Goal: Information Seeking & Learning: Learn about a topic

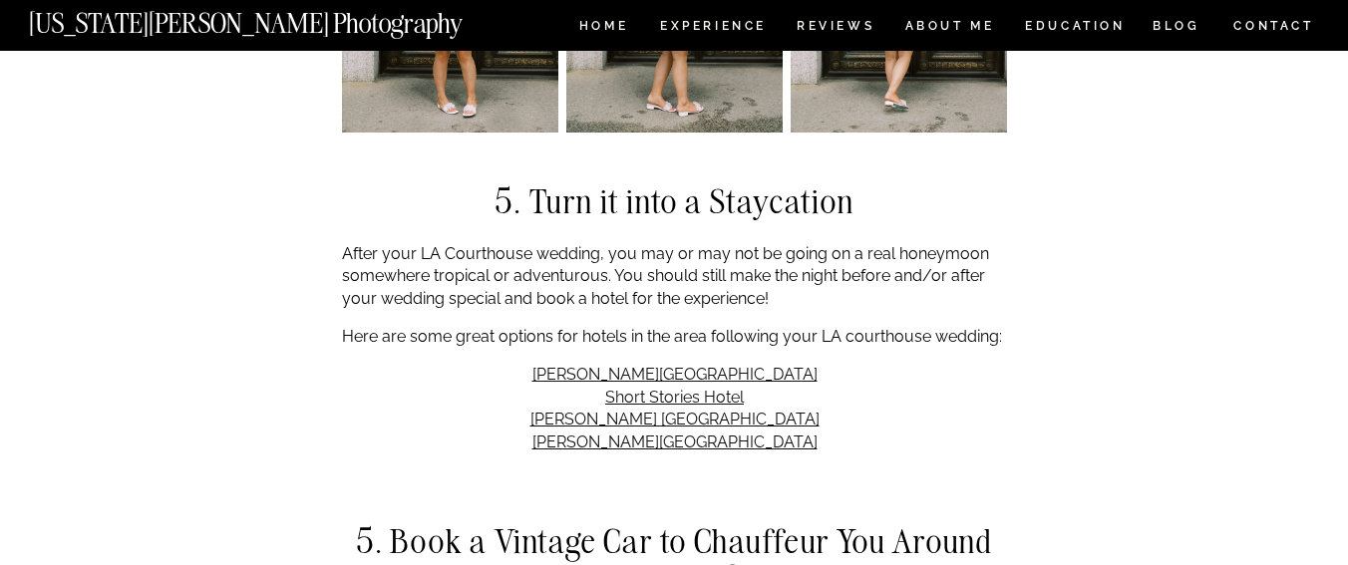
scroll to position [3900, 0]
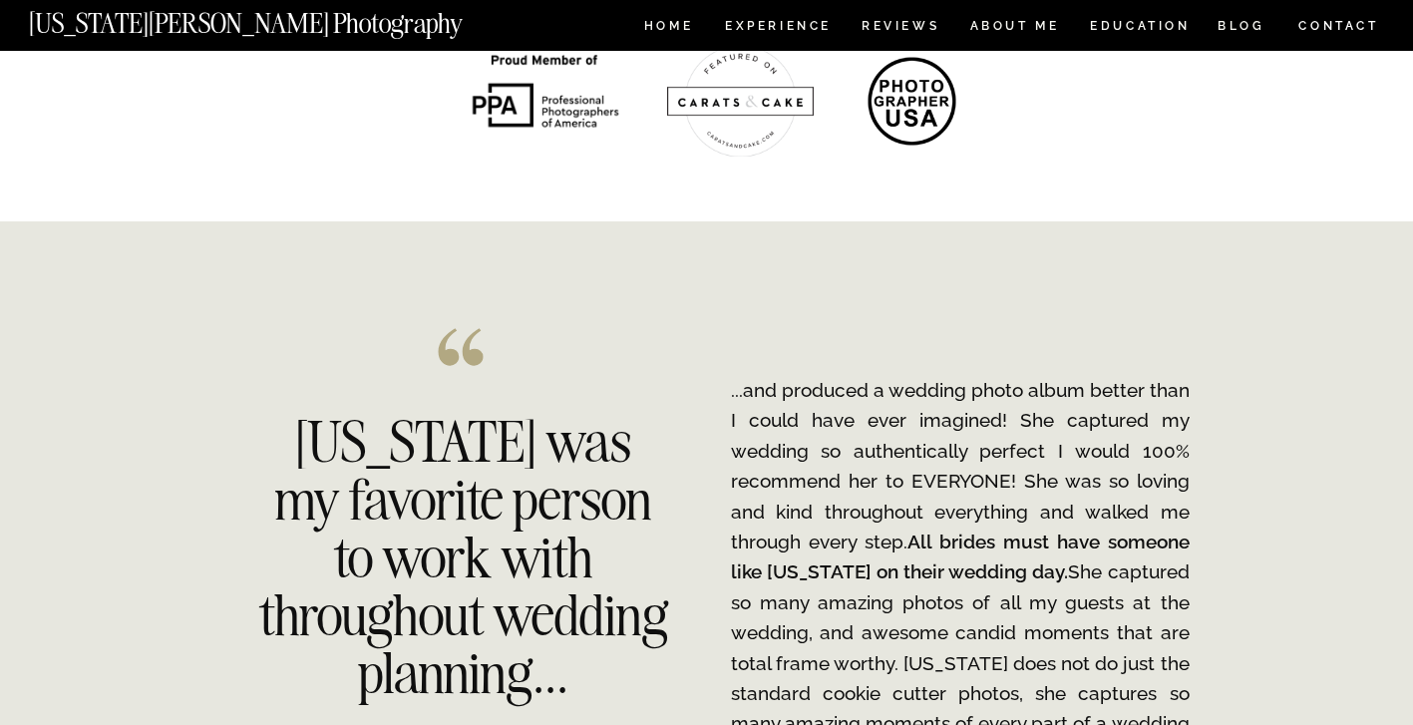
scroll to position [2494, 0]
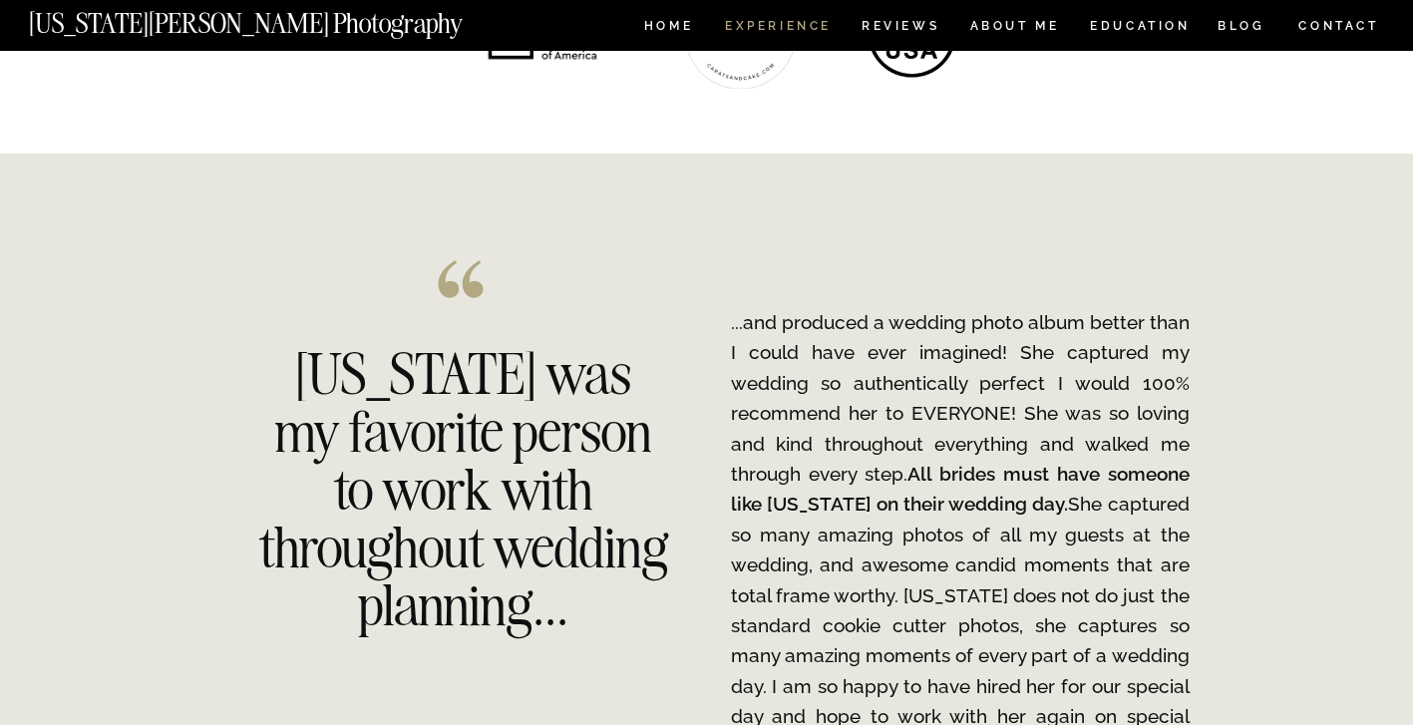
click at [765, 27] on nav "Experience" at bounding box center [777, 28] width 105 height 17
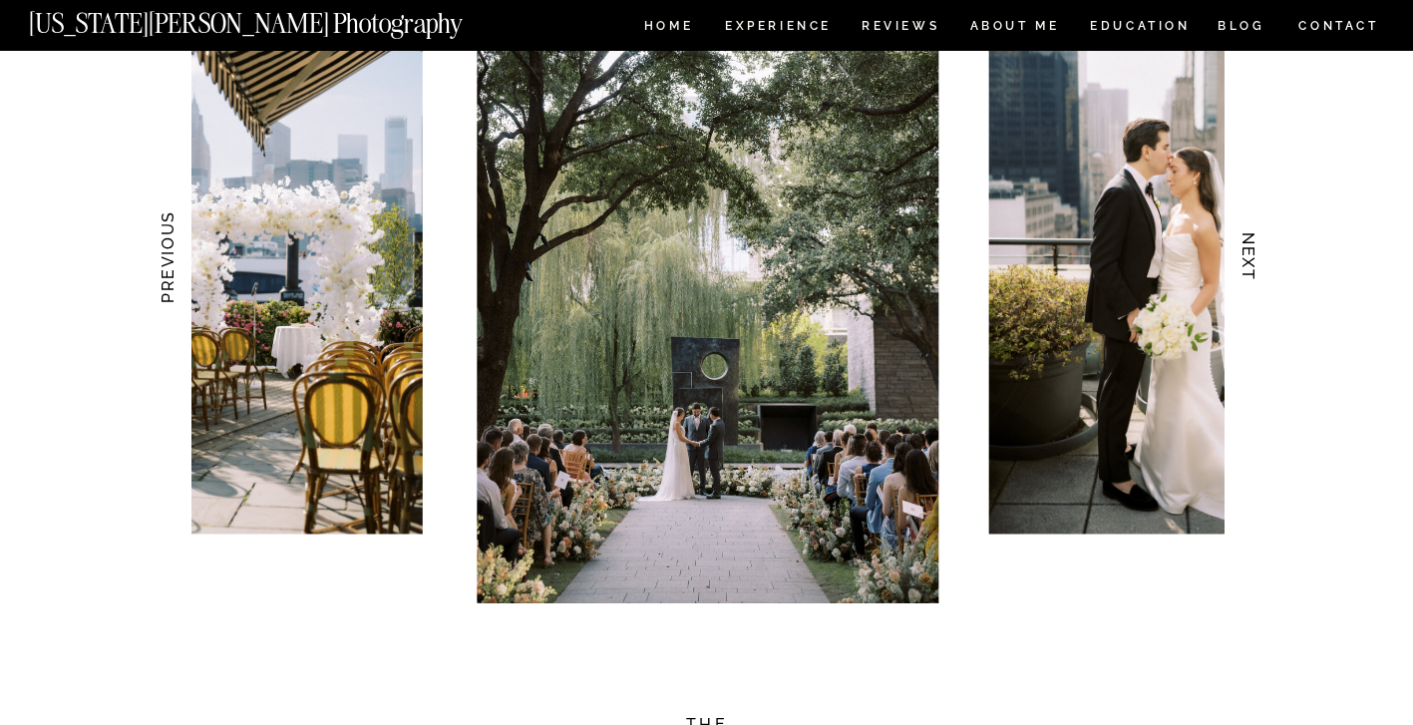
scroll to position [1864, 0]
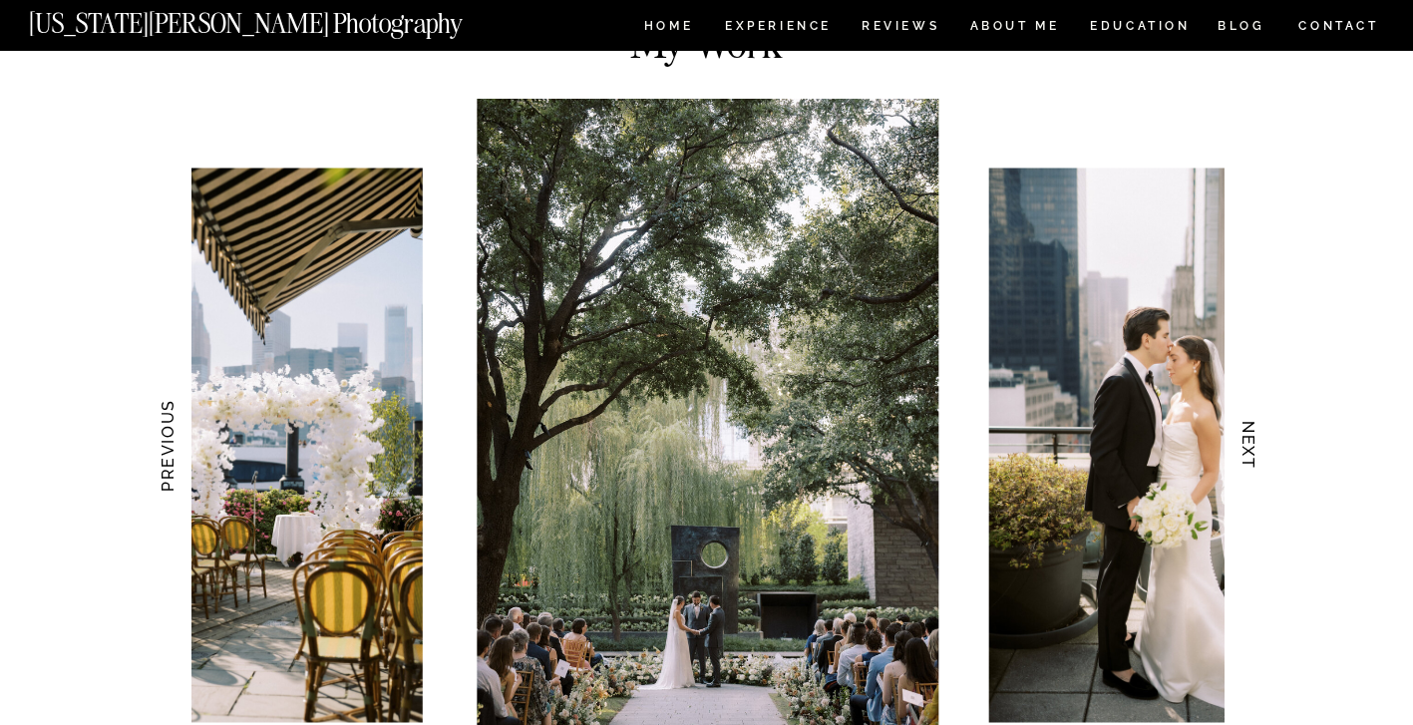
click at [1247, 452] on h3 "NEXT" at bounding box center [1247, 446] width 21 height 126
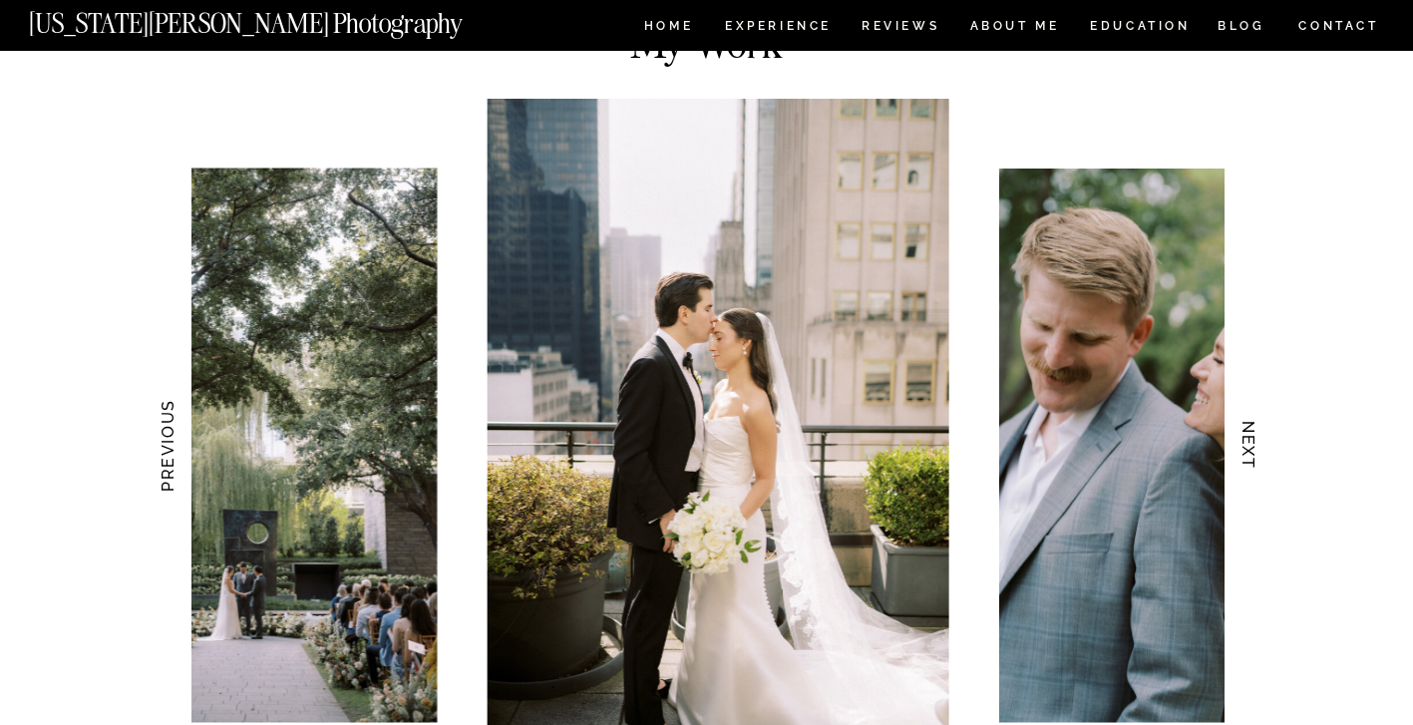
click at [1247, 452] on h3 "NEXT" at bounding box center [1247, 446] width 21 height 126
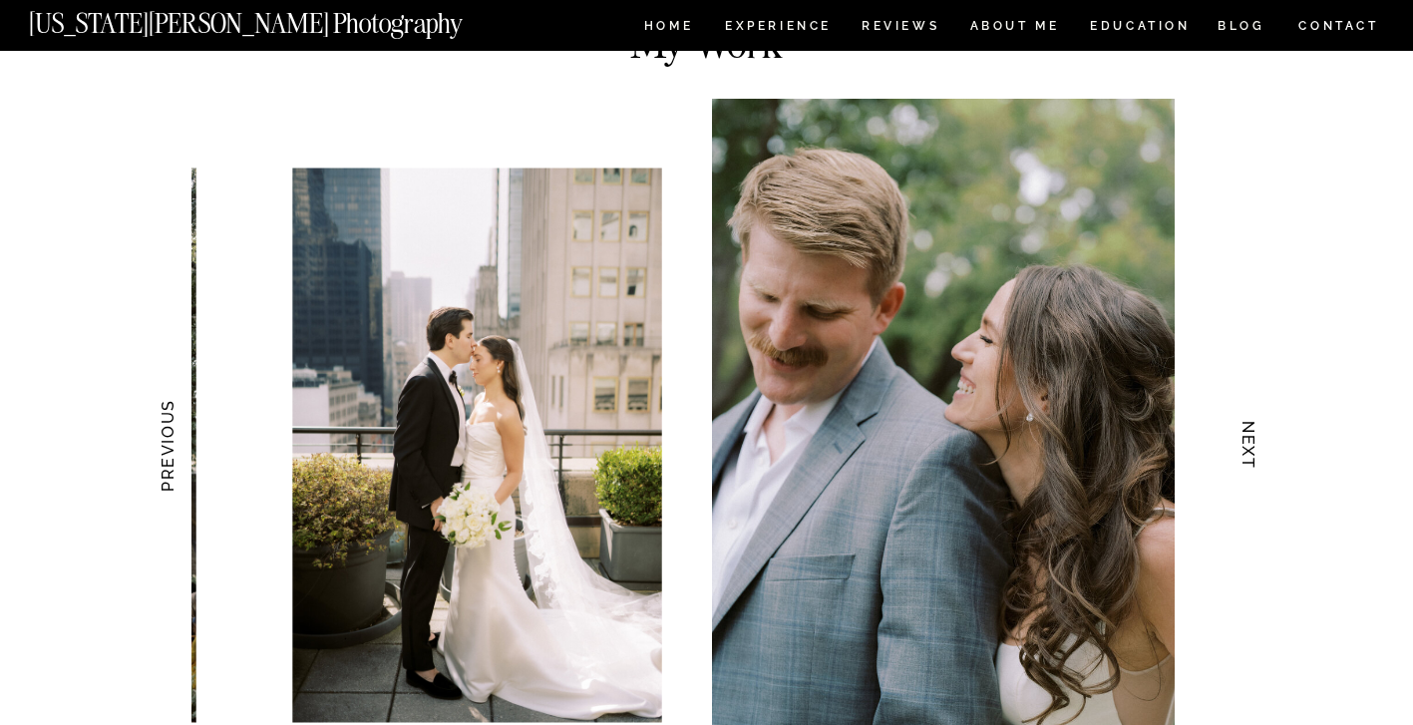
click at [1247, 452] on h3 "NEXT" at bounding box center [1247, 446] width 21 height 126
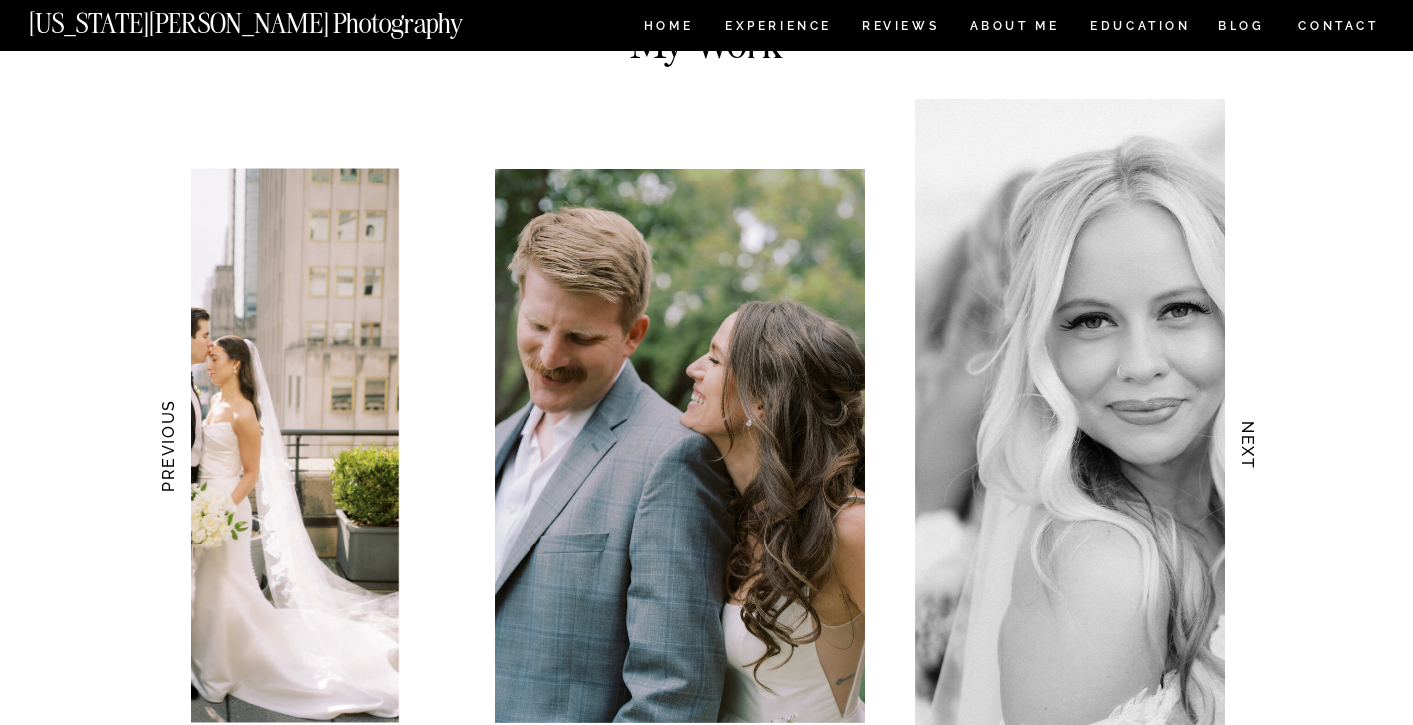
click at [1247, 452] on h3 "NEXT" at bounding box center [1247, 446] width 21 height 126
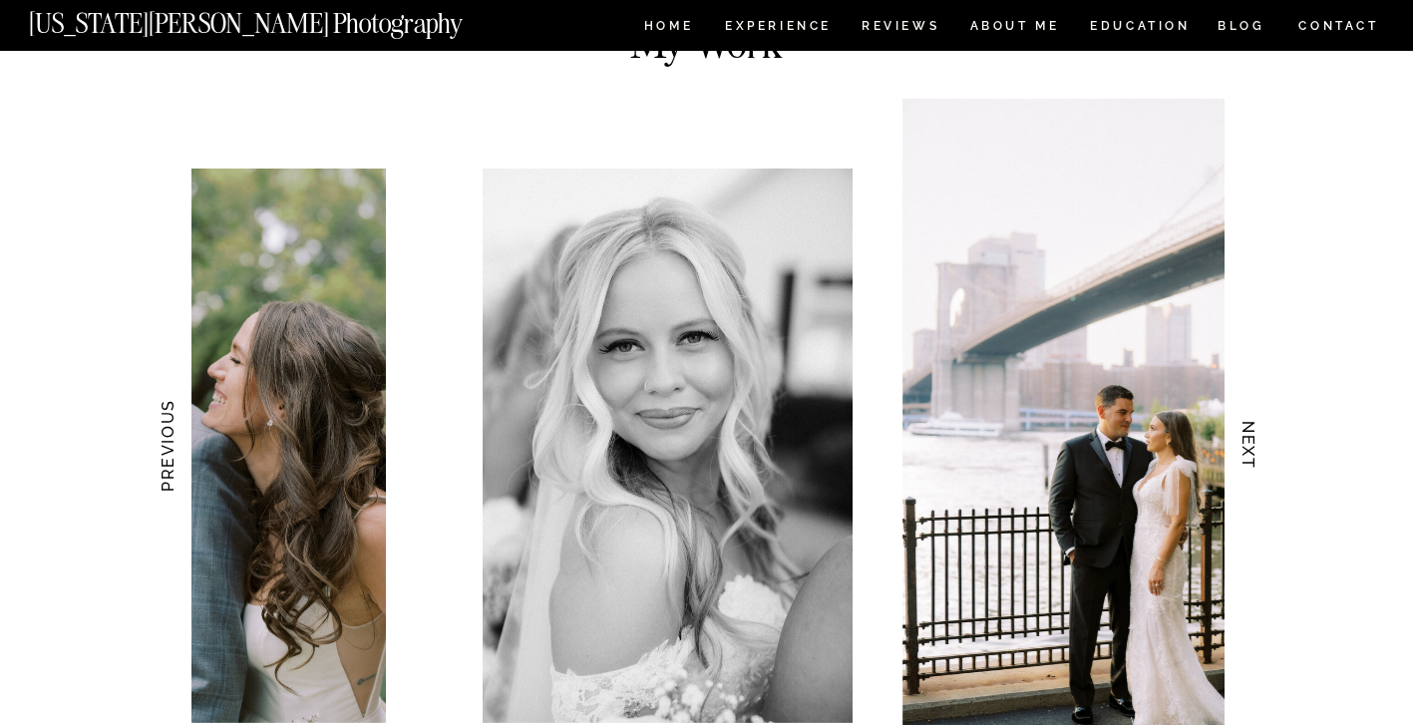
click at [1247, 452] on h3 "NEXT" at bounding box center [1247, 446] width 21 height 126
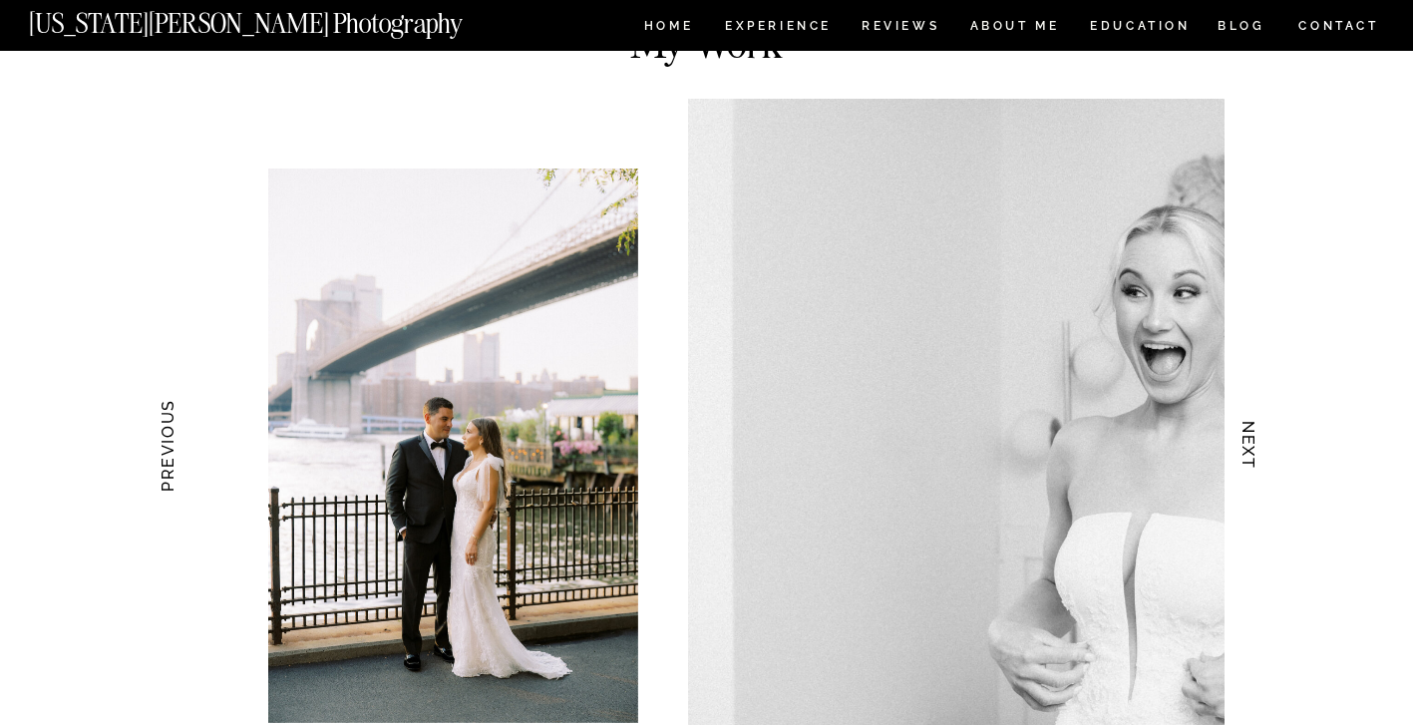
click at [1247, 452] on h3 "NEXT" at bounding box center [1247, 446] width 21 height 126
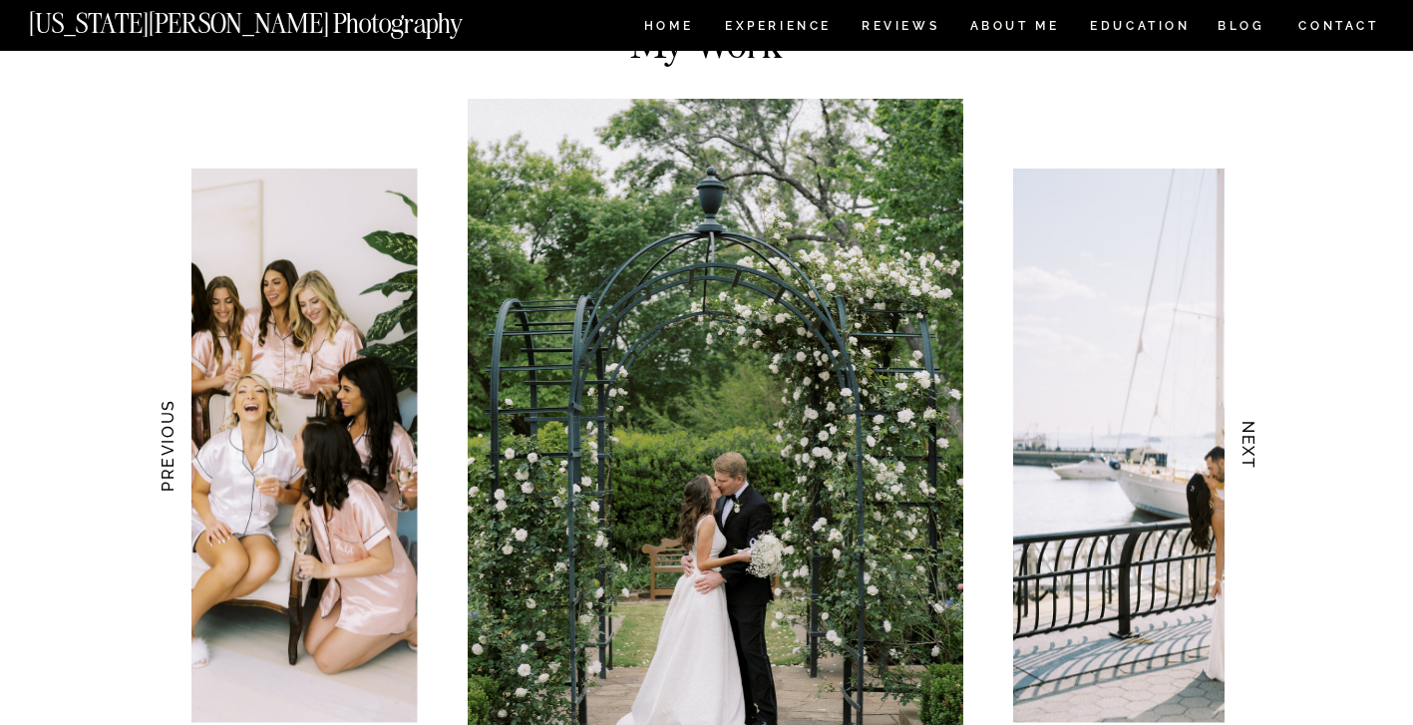
click at [1247, 452] on h3 "NEXT" at bounding box center [1247, 446] width 21 height 126
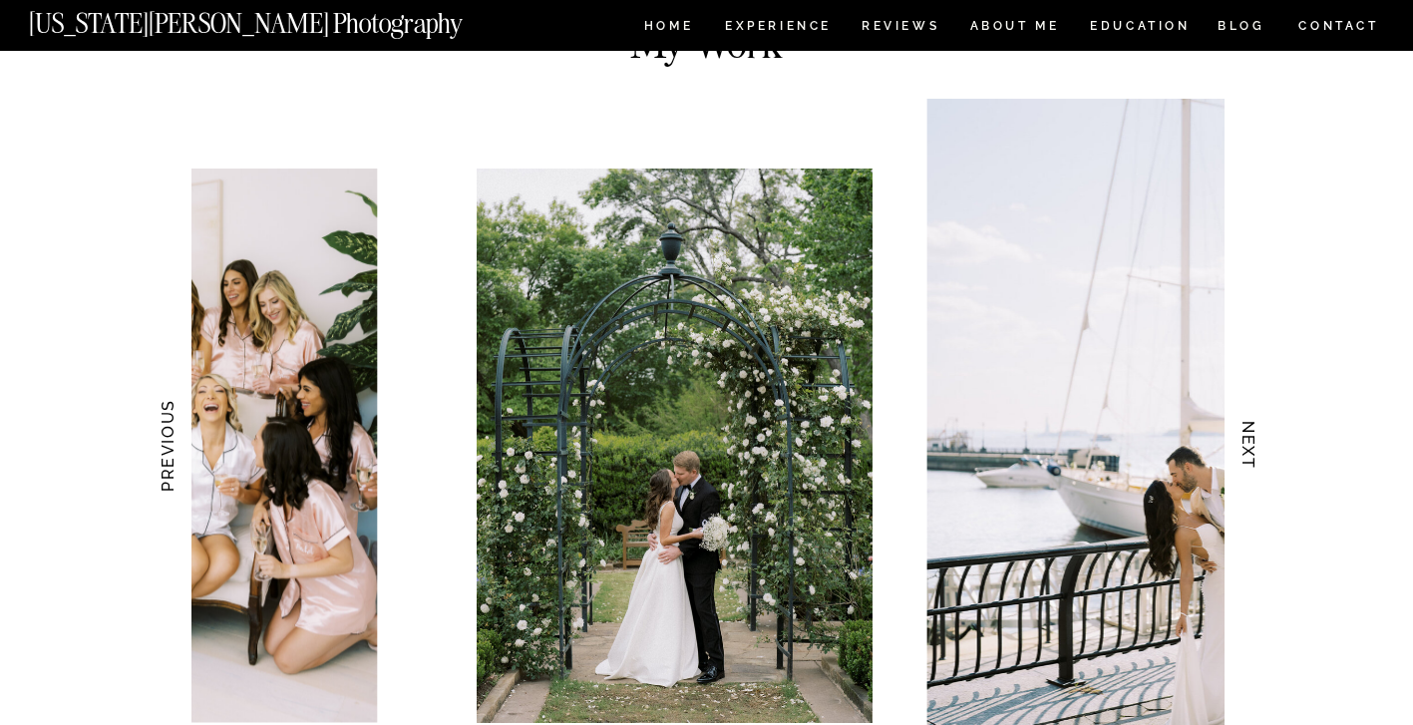
click at [1247, 452] on h3 "NEXT" at bounding box center [1247, 446] width 21 height 126
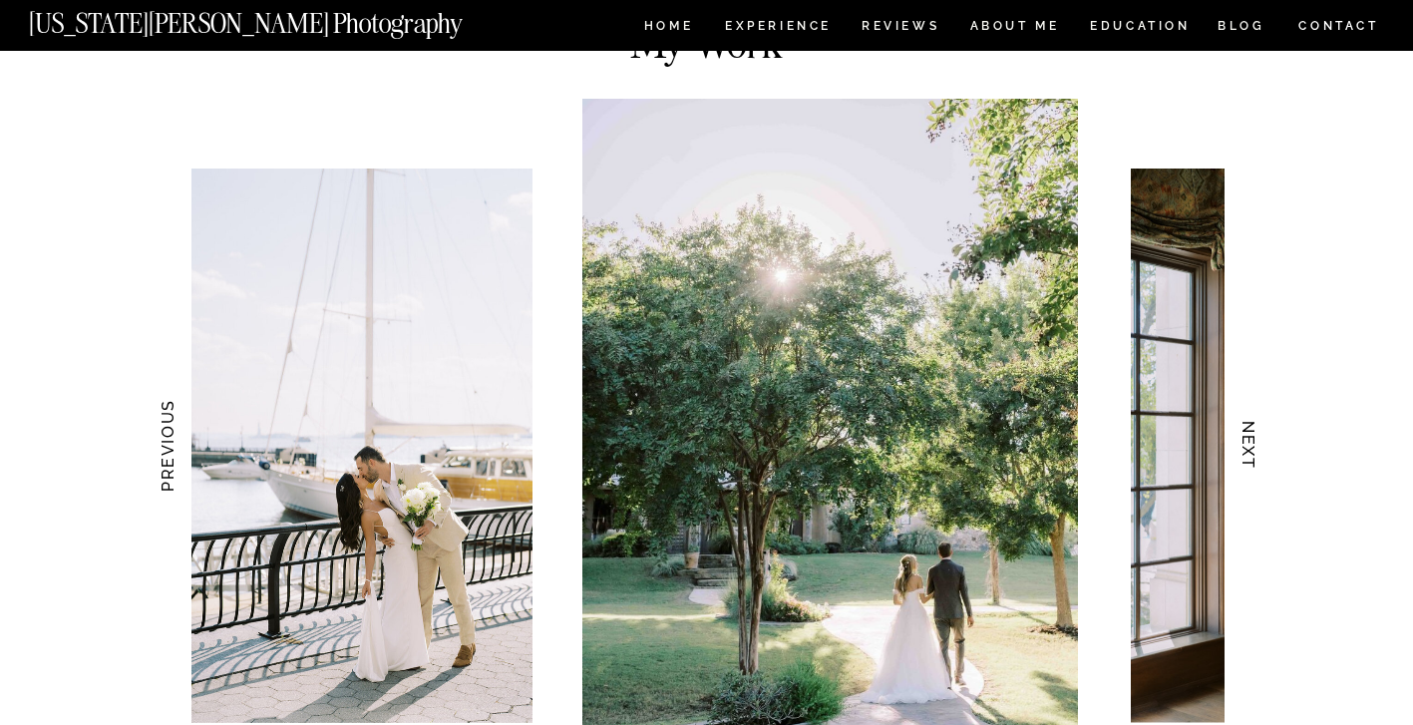
click at [1247, 452] on h3 "NEXT" at bounding box center [1247, 446] width 21 height 126
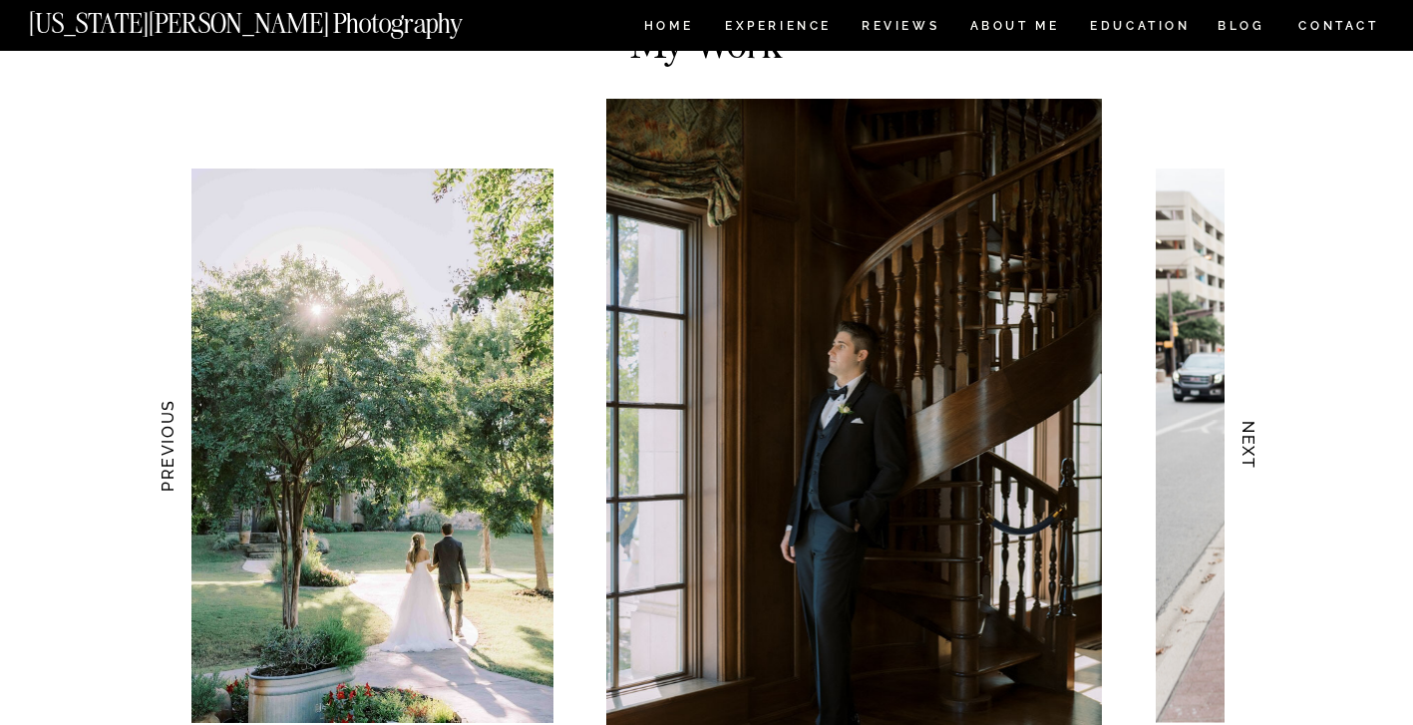
click at [1247, 452] on h3 "NEXT" at bounding box center [1247, 446] width 21 height 126
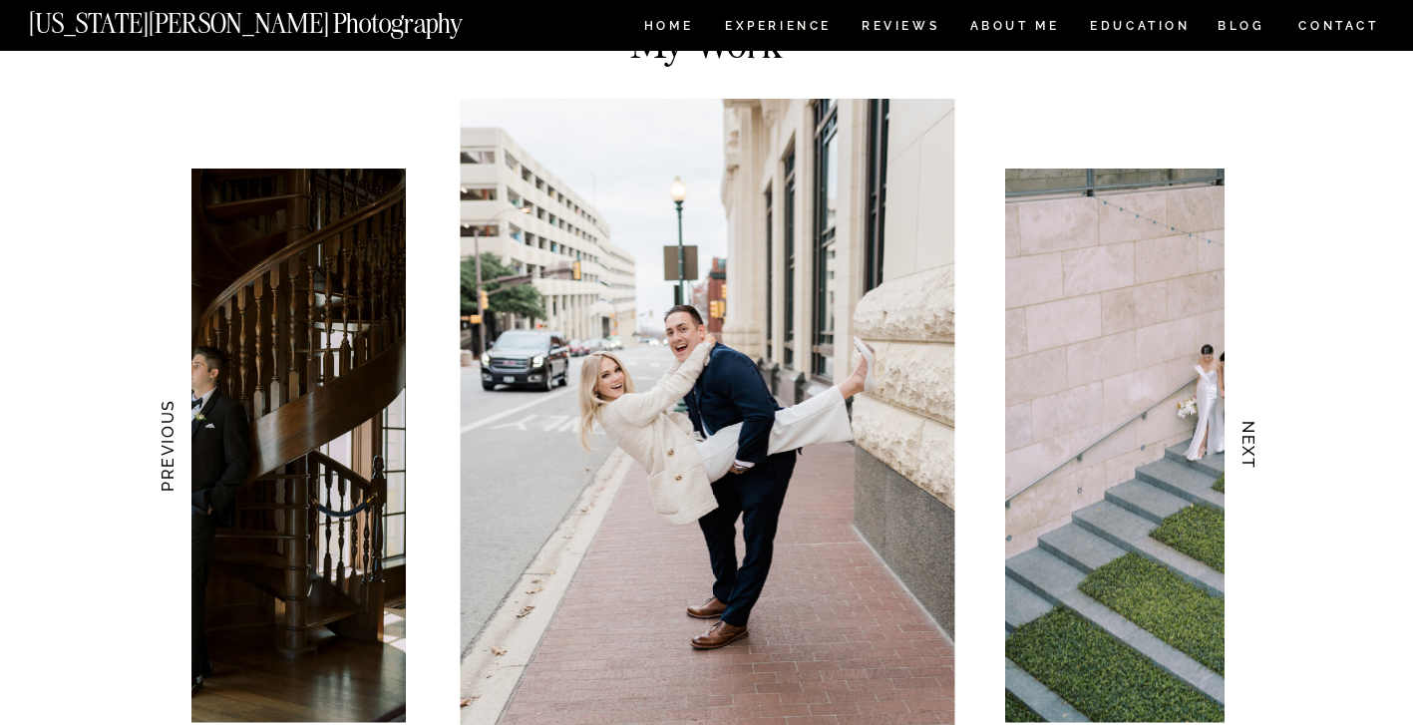
click at [1247, 452] on h3 "NEXT" at bounding box center [1247, 446] width 21 height 126
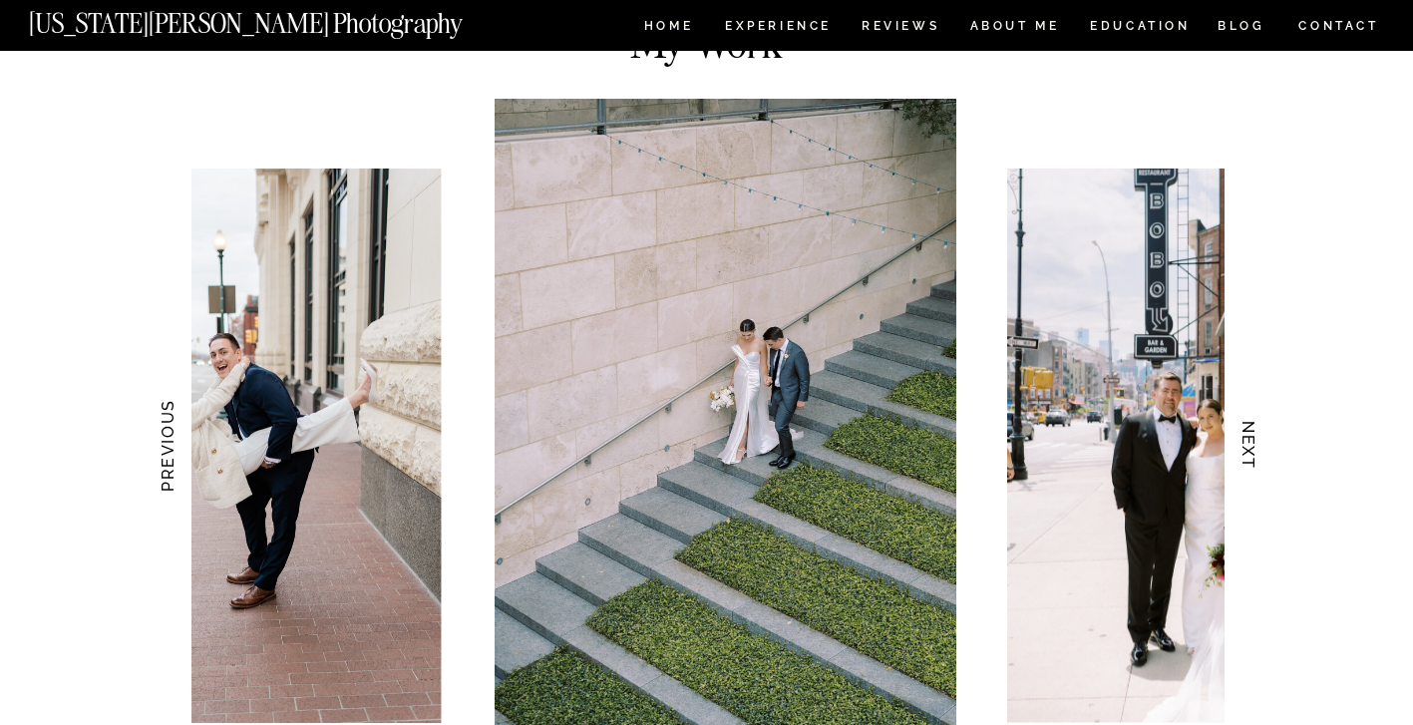
click at [1247, 452] on h3 "NEXT" at bounding box center [1247, 446] width 21 height 126
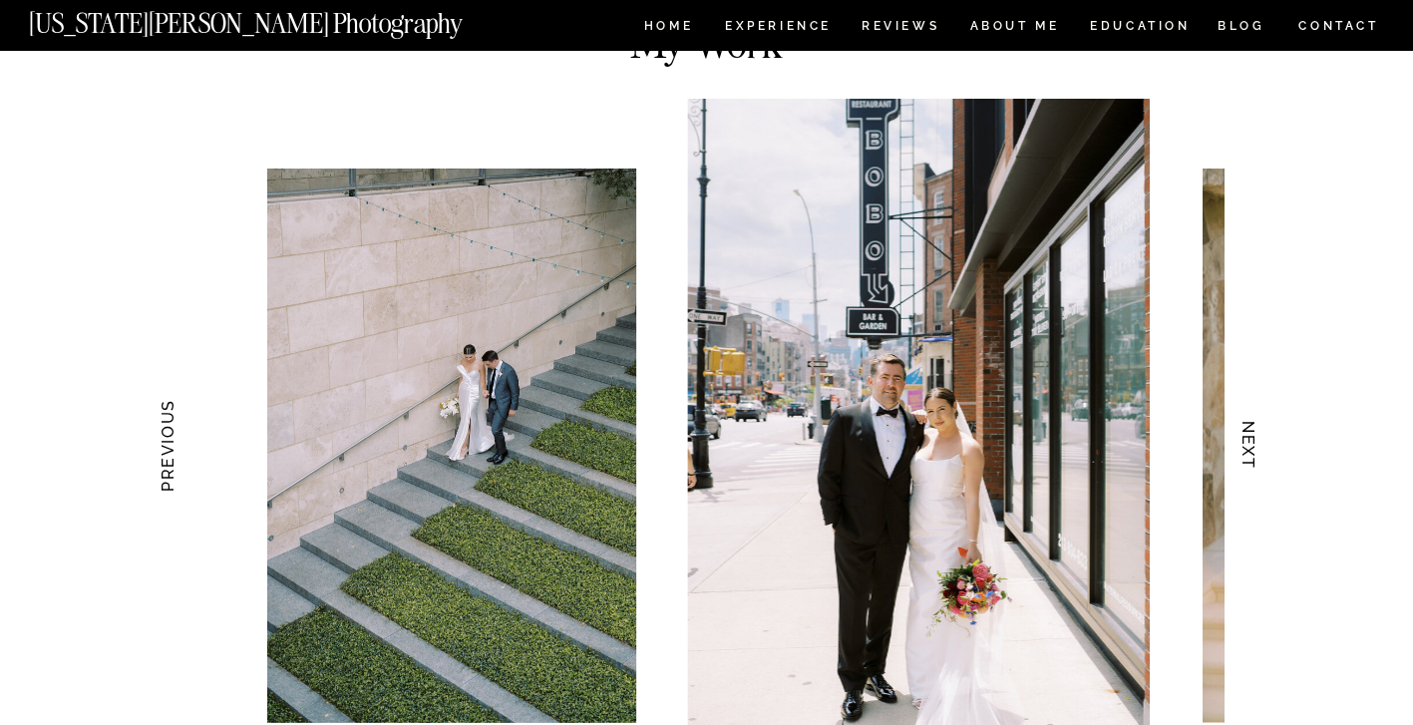
click at [1247, 452] on h3 "NEXT" at bounding box center [1247, 446] width 21 height 126
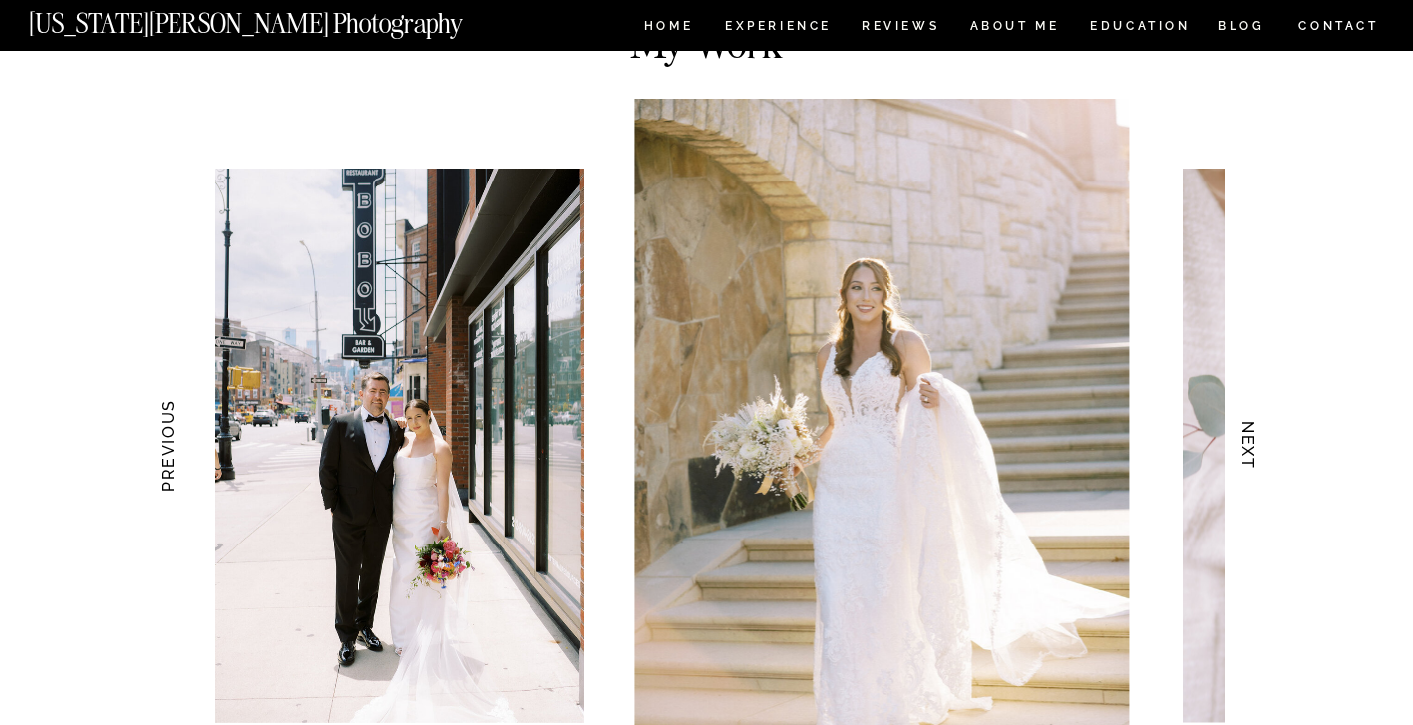
click at [1247, 452] on h3 "NEXT" at bounding box center [1247, 446] width 21 height 126
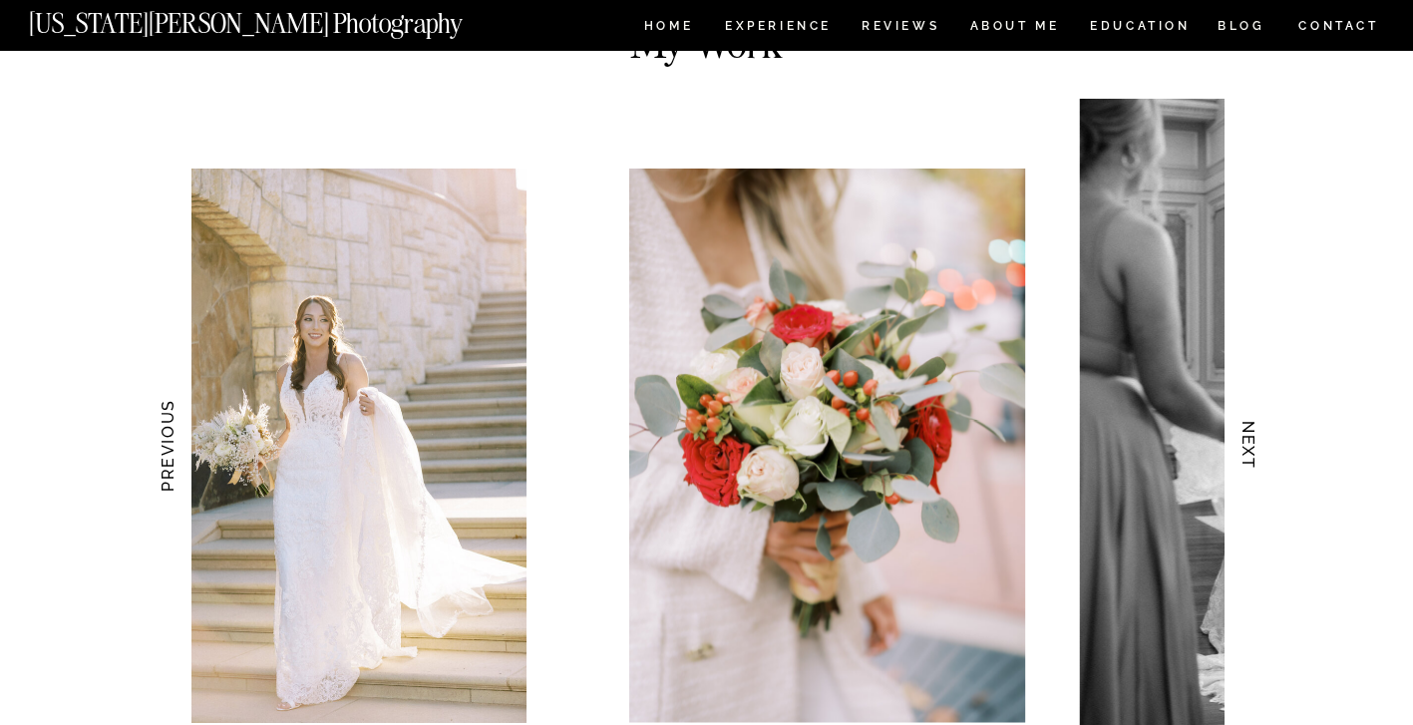
click at [1247, 452] on h3 "NEXT" at bounding box center [1247, 446] width 21 height 126
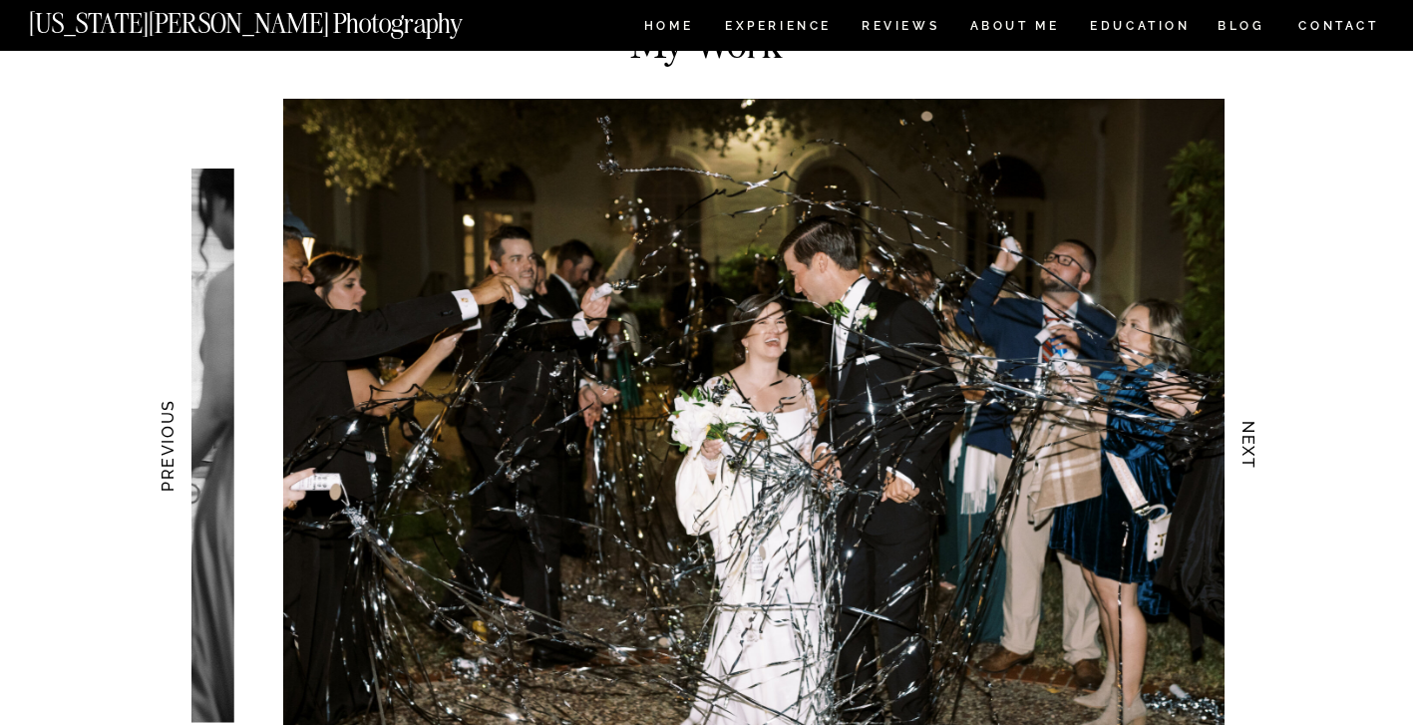
click at [1247, 452] on h3 "NEXT" at bounding box center [1247, 446] width 21 height 126
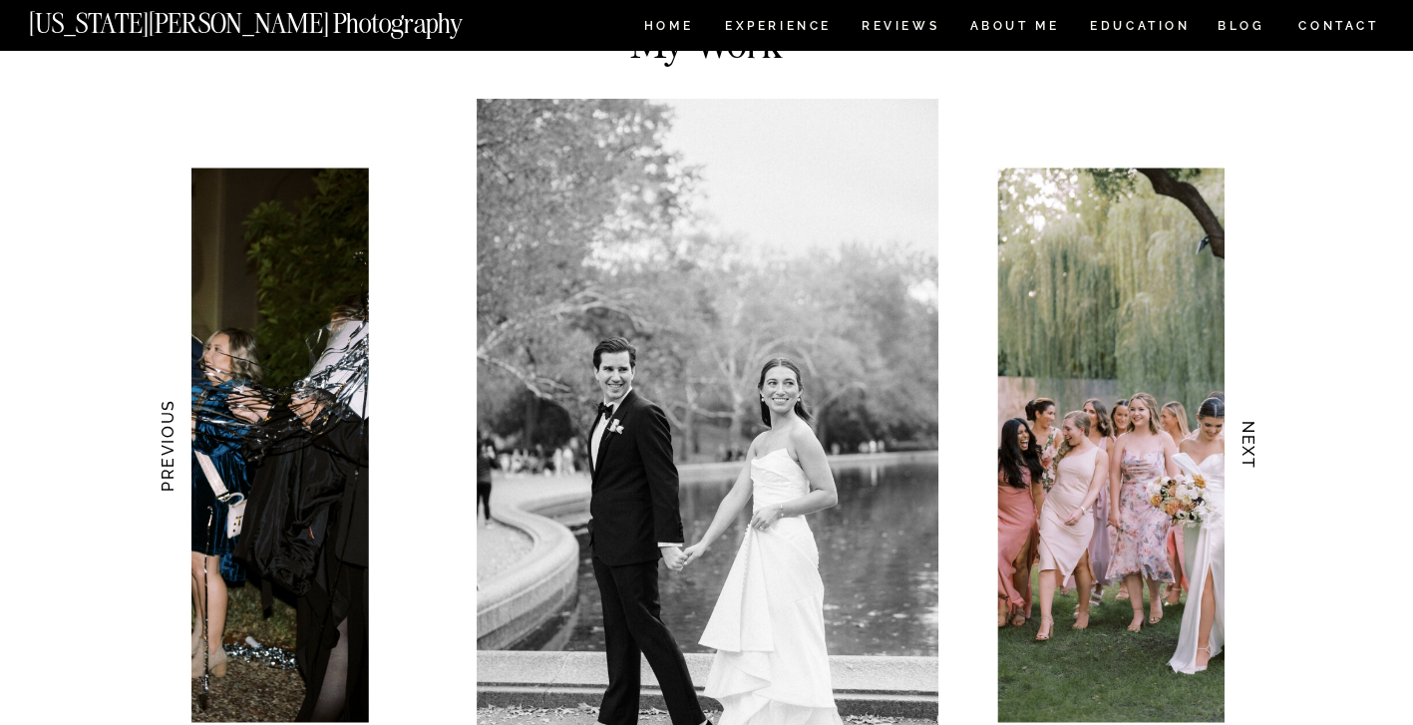
click at [1247, 452] on h3 "NEXT" at bounding box center [1247, 446] width 21 height 126
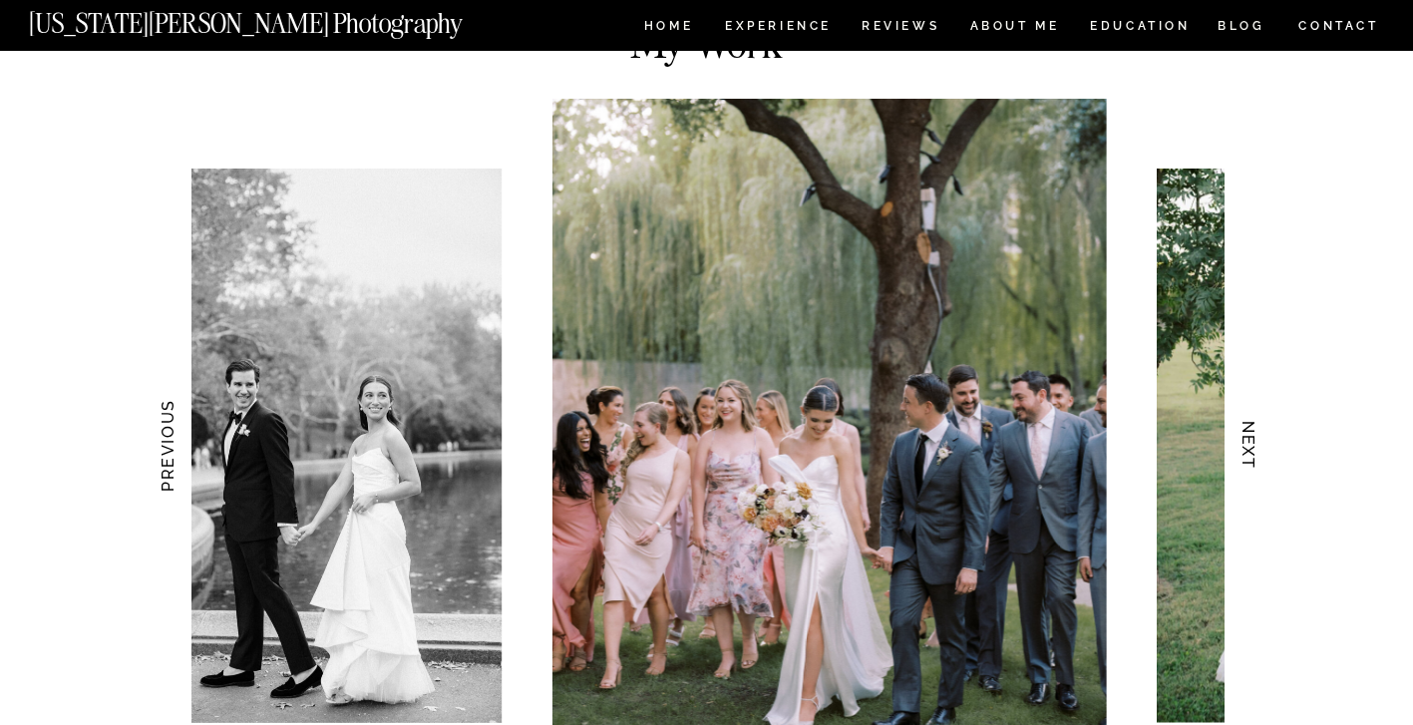
click at [1247, 452] on h3 "NEXT" at bounding box center [1247, 446] width 21 height 126
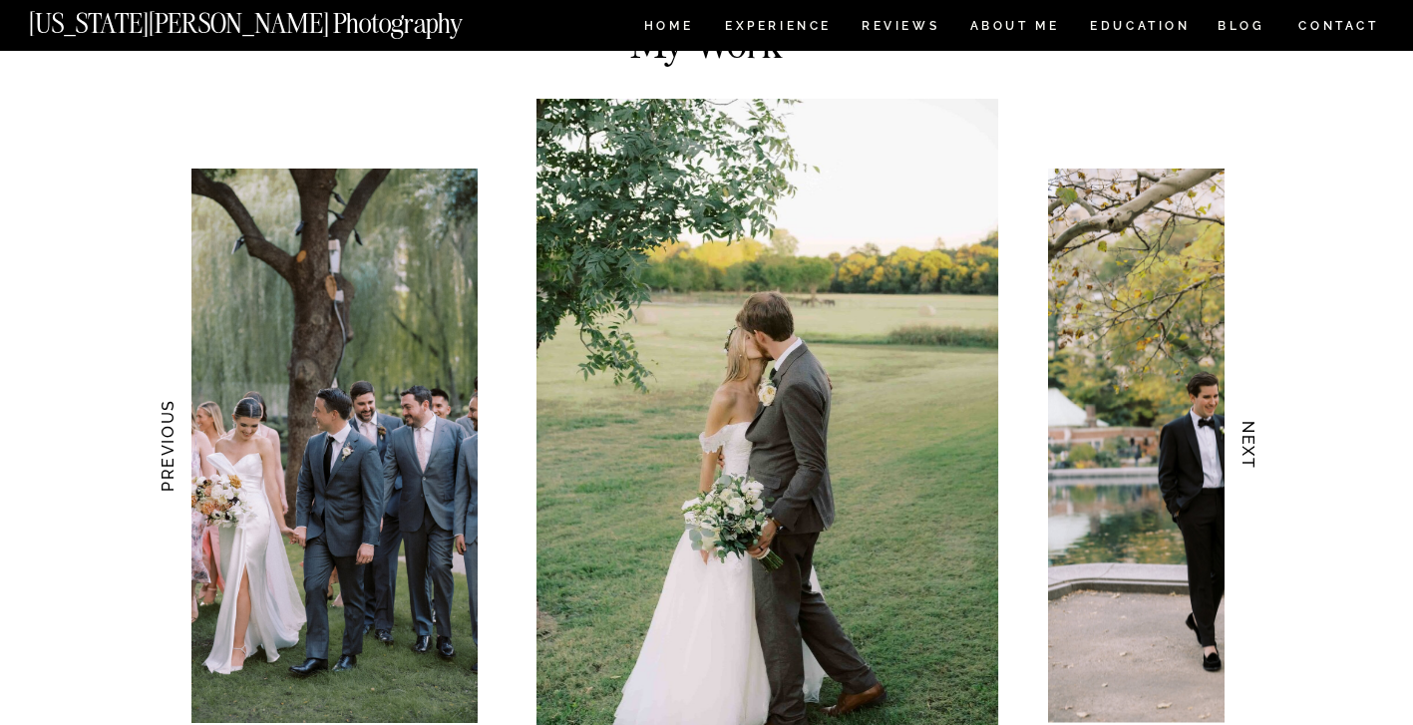
click at [1247, 452] on h3 "NEXT" at bounding box center [1247, 446] width 21 height 126
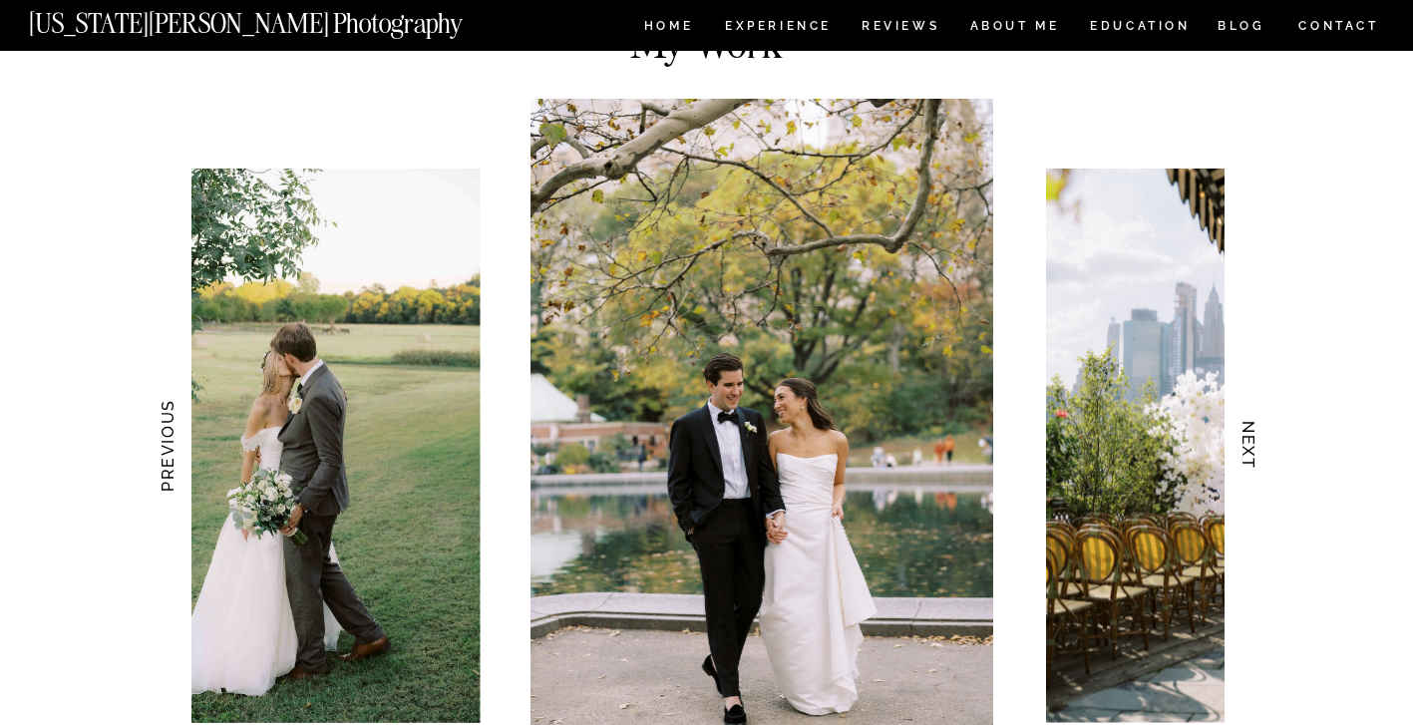
click at [1247, 452] on h3 "NEXT" at bounding box center [1247, 446] width 21 height 126
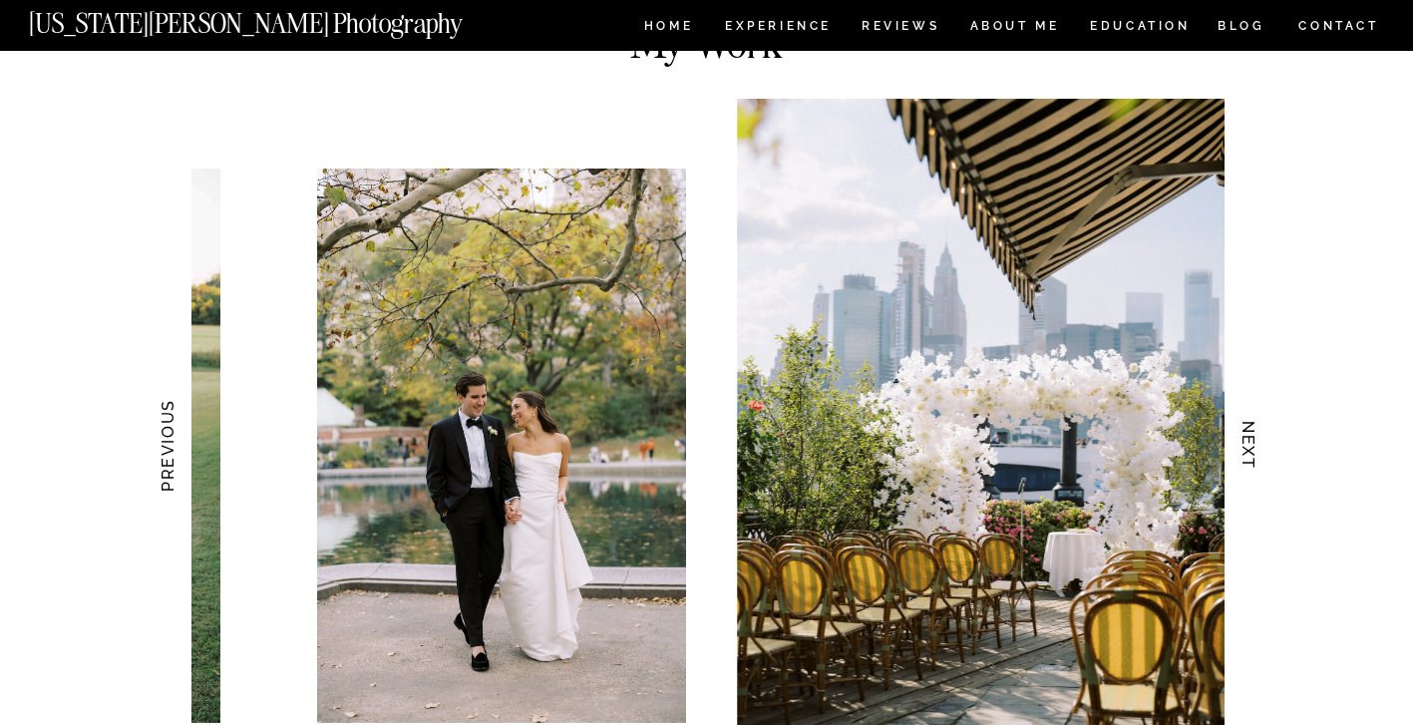
click at [1247, 452] on h3 "NEXT" at bounding box center [1247, 446] width 21 height 126
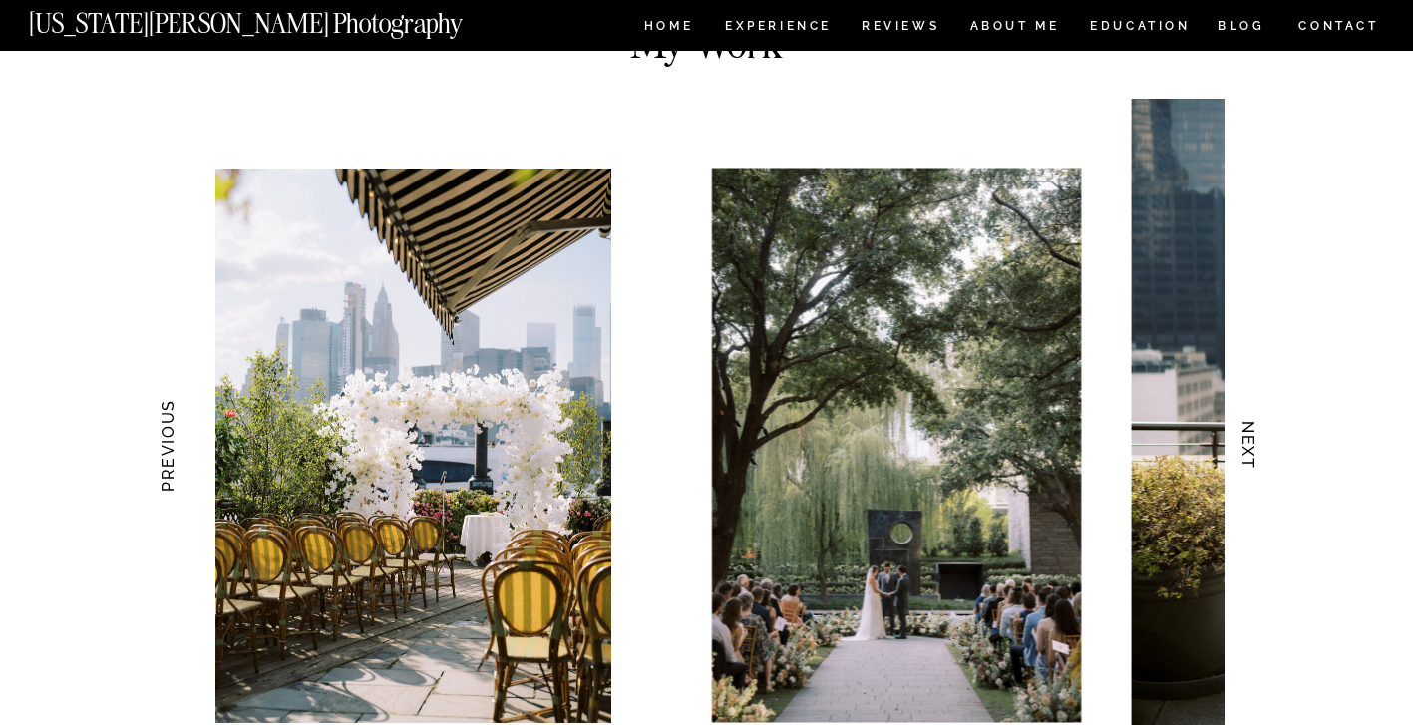
click at [1247, 452] on h3 "NEXT" at bounding box center [1247, 446] width 21 height 126
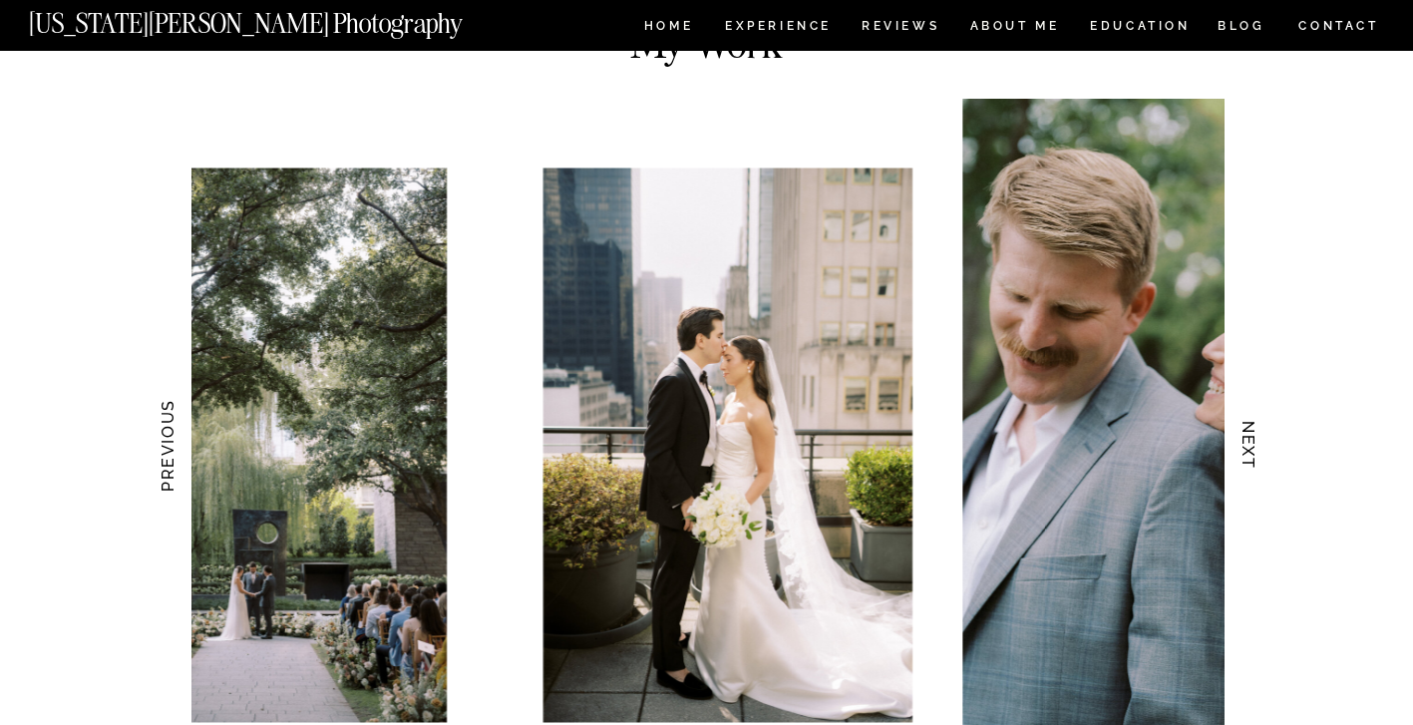
click at [1247, 452] on h3 "NEXT" at bounding box center [1247, 446] width 21 height 126
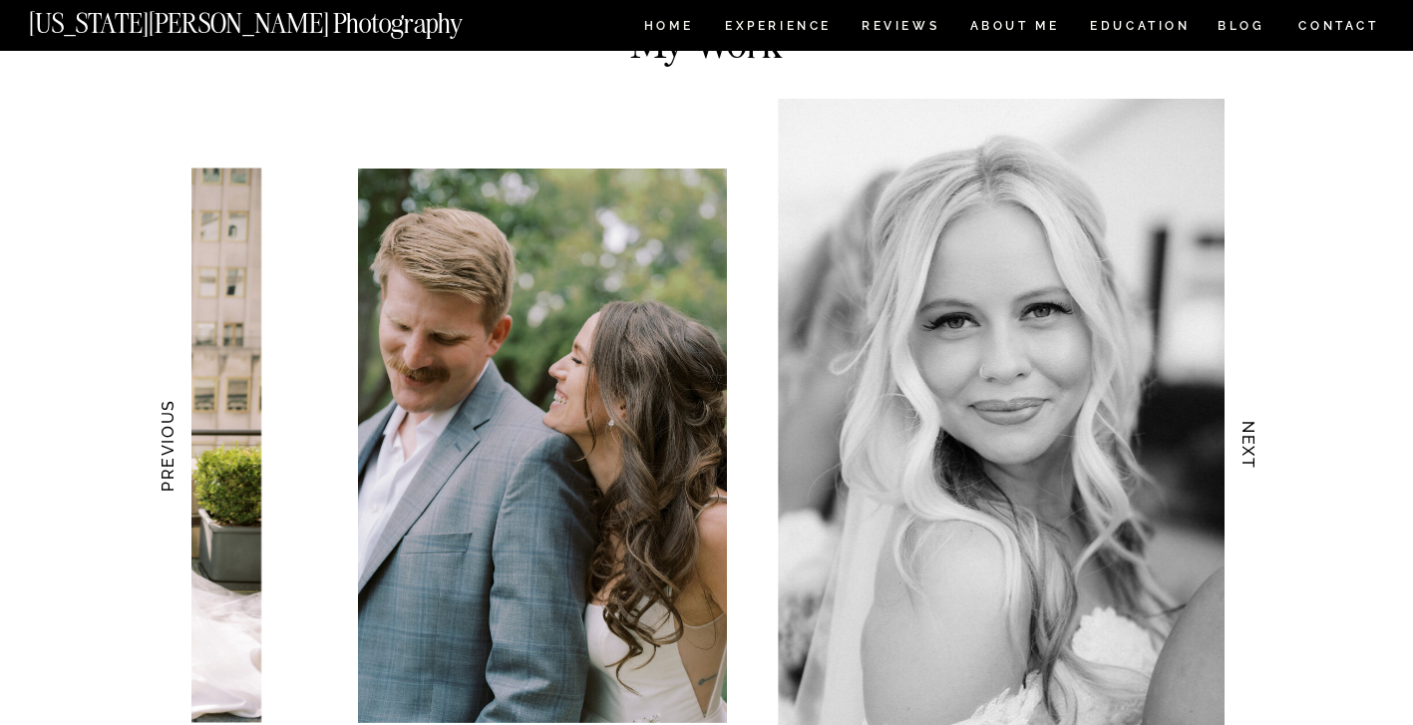
click at [1247, 452] on h3 "NEXT" at bounding box center [1247, 446] width 21 height 126
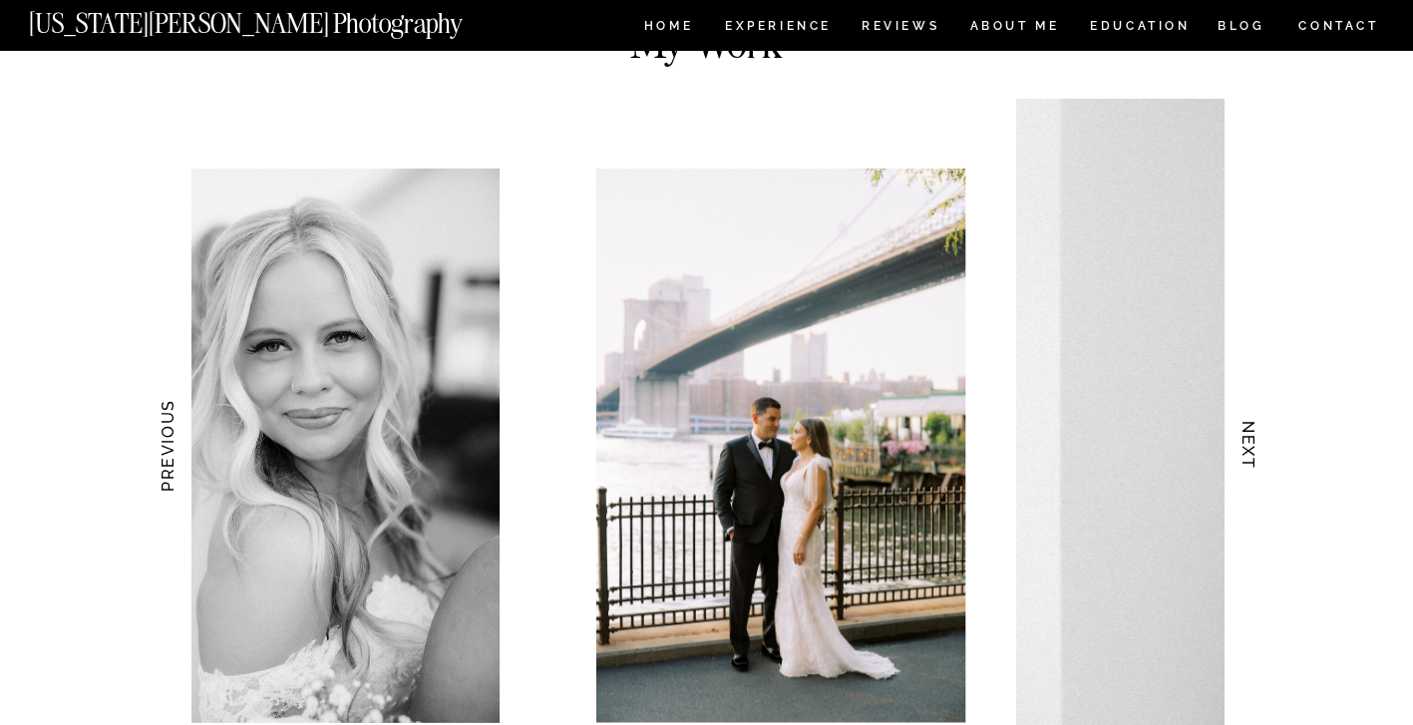
click at [1247, 452] on h3 "NEXT" at bounding box center [1247, 446] width 21 height 126
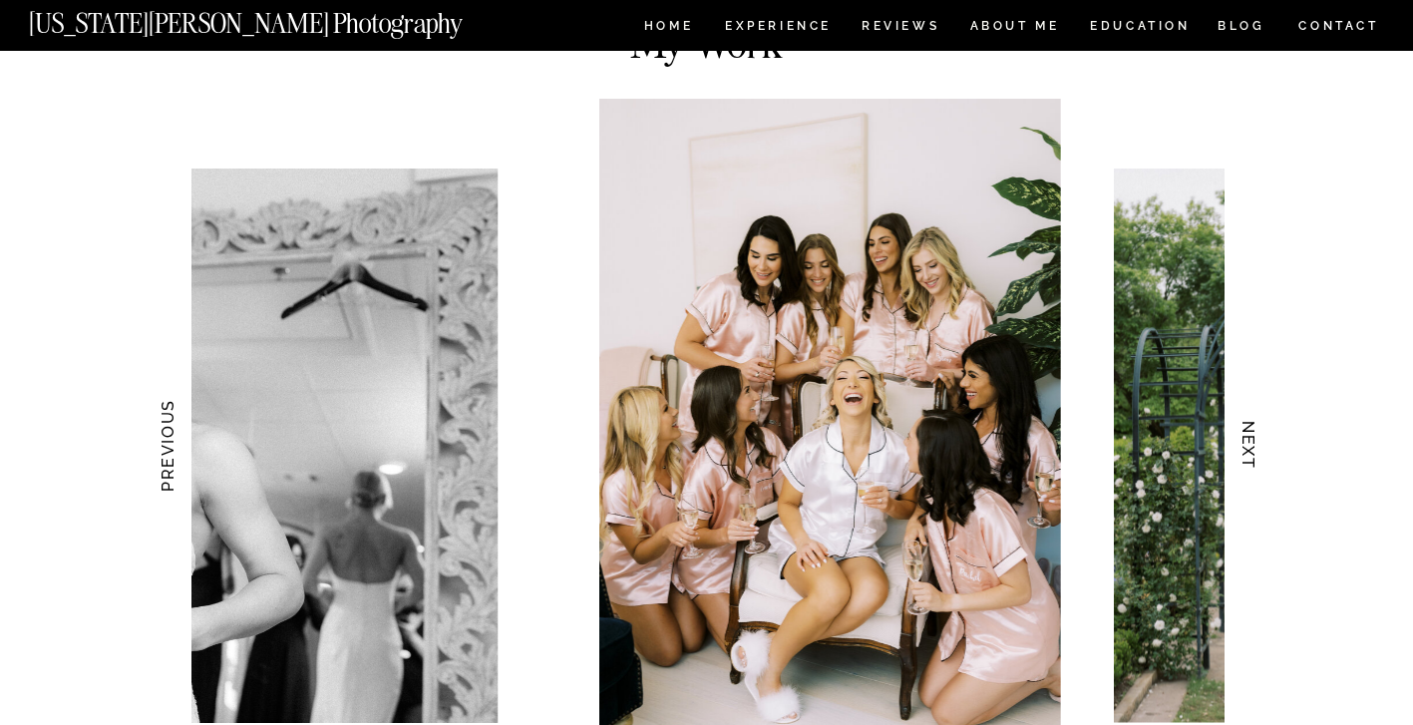
click at [1247, 452] on h3 "NEXT" at bounding box center [1247, 446] width 21 height 126
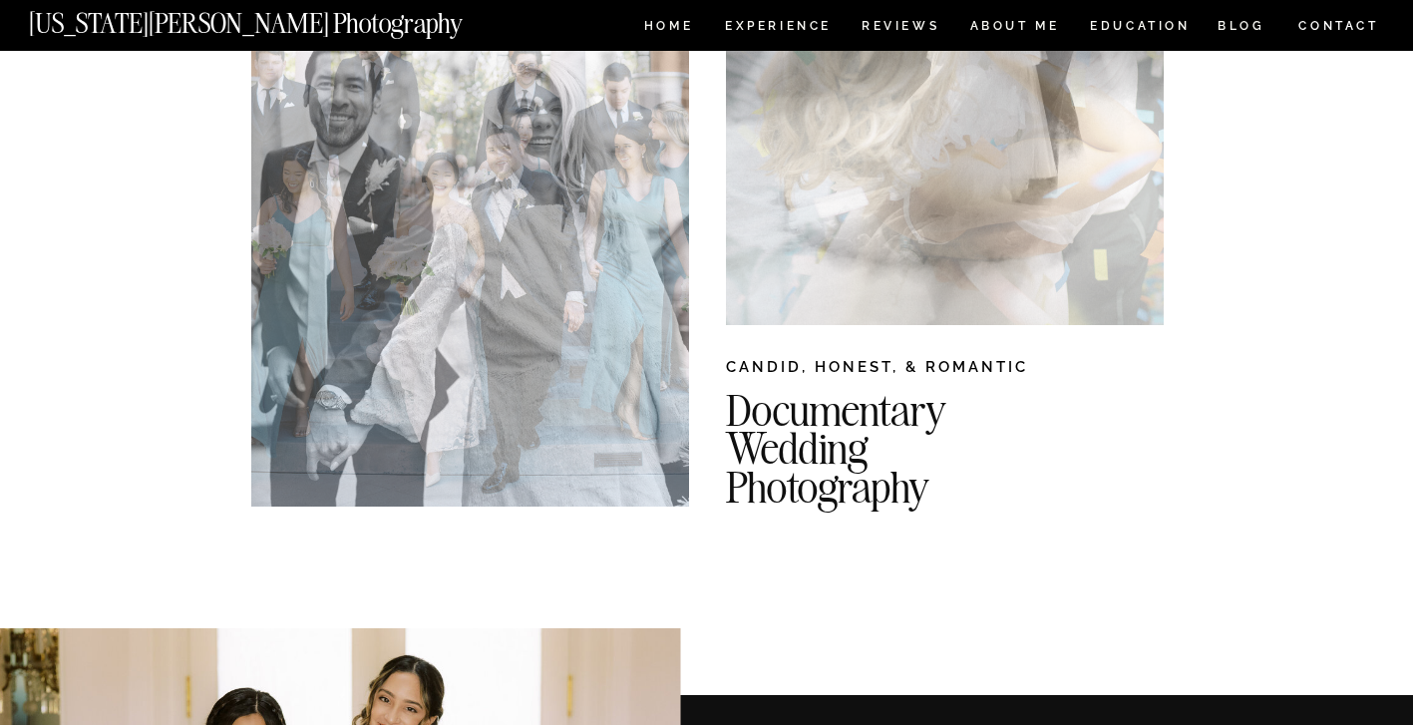
scroll to position [379, 0]
